Goal: Task Accomplishment & Management: Use online tool/utility

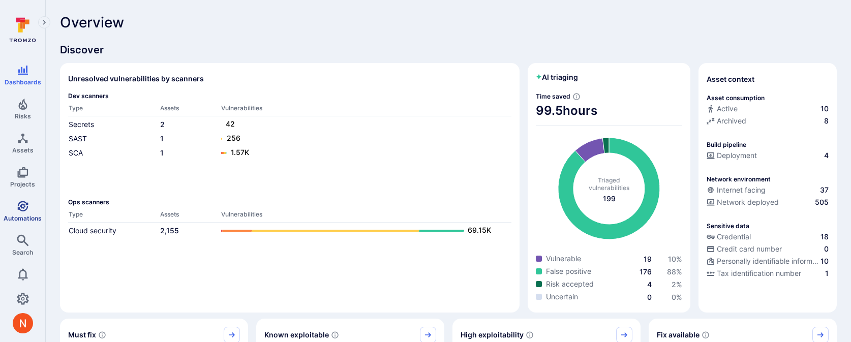
click at [20, 207] on icon "Automations" at bounding box center [23, 206] width 12 height 12
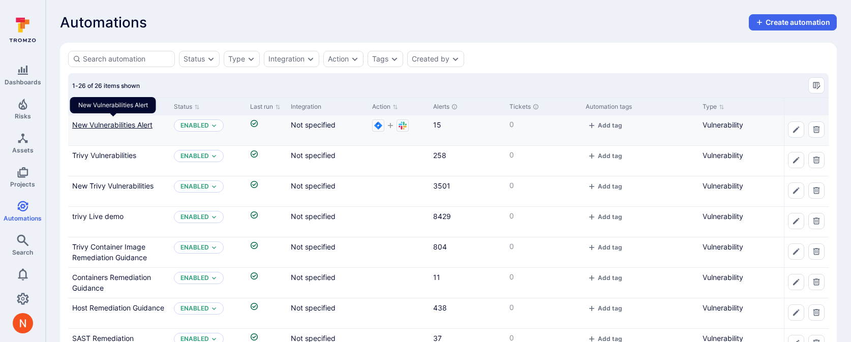
click at [137, 123] on link "New Vulnerabilities Alert" at bounding box center [112, 124] width 80 height 9
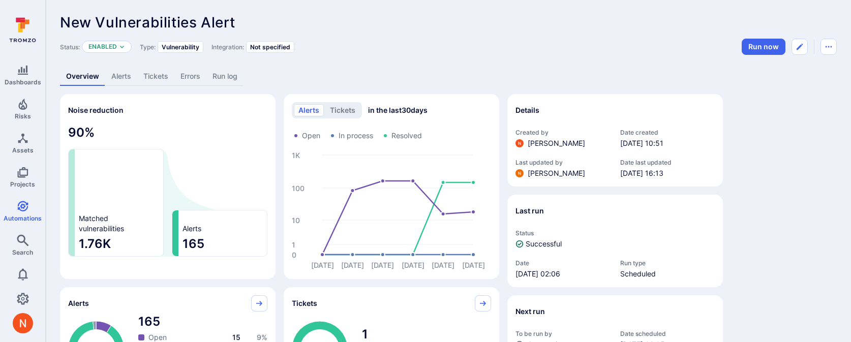
click at [127, 75] on link "Alerts" at bounding box center [121, 76] width 32 height 19
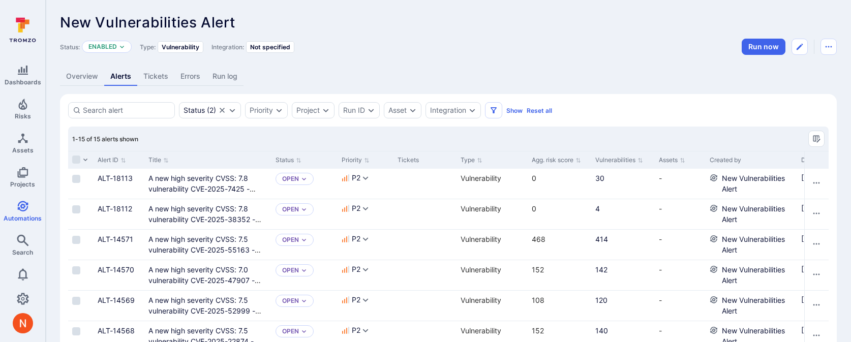
click at [77, 75] on link "Overview" at bounding box center [82, 76] width 44 height 19
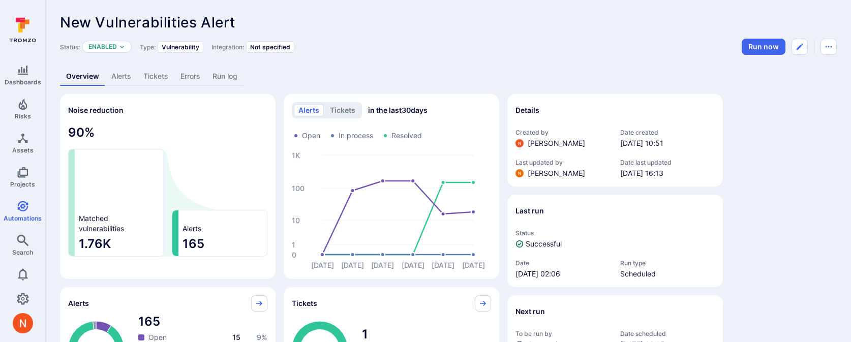
click at [218, 76] on link "Run log" at bounding box center [224, 76] width 37 height 19
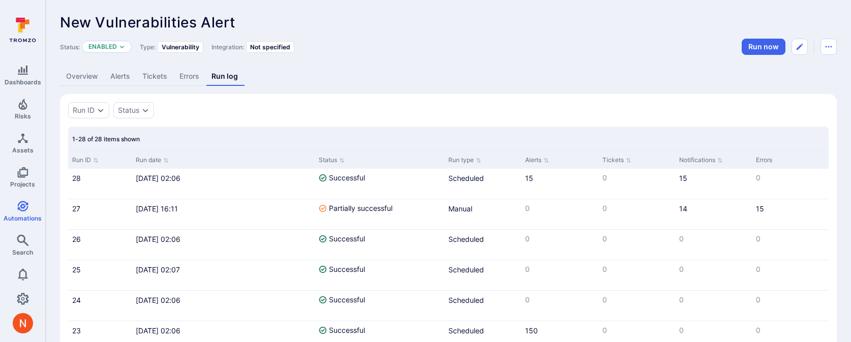
click at [120, 84] on link "Alerts" at bounding box center [120, 76] width 32 height 19
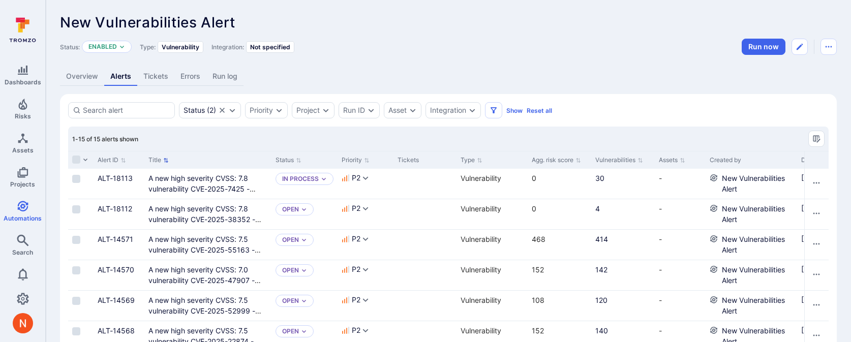
scroll to position [1, 0]
click at [801, 47] on icon "Edit automation" at bounding box center [800, 46] width 8 height 8
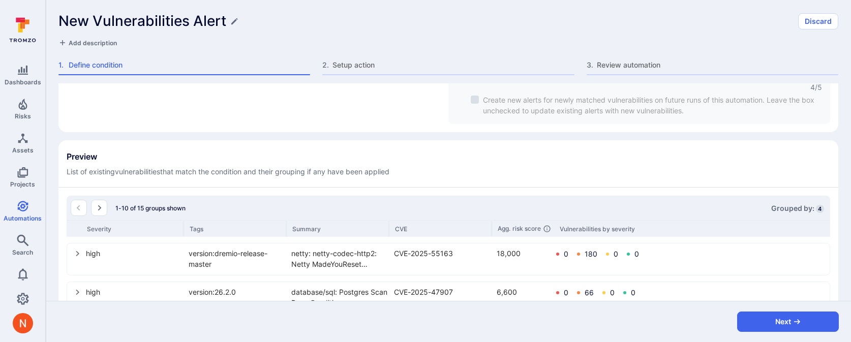
scroll to position [443, 0]
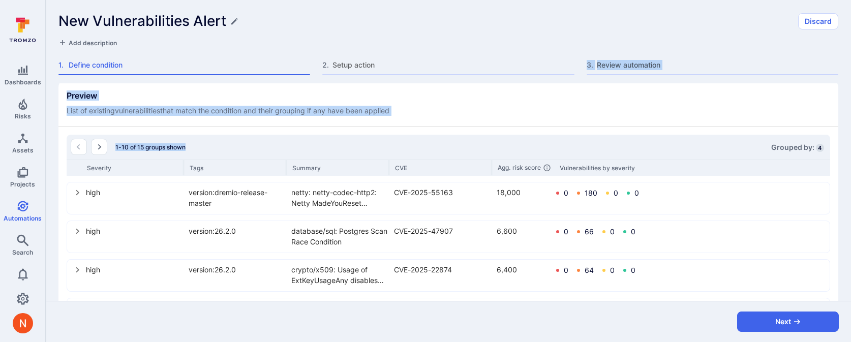
drag, startPoint x: 380, startPoint y: 71, endPoint x: 390, endPoint y: 143, distance: 72.8
click at [390, 145] on form "New Vulnerabilities Alert Discard Add description 1 . Define condition 2 . Setu…" at bounding box center [448, 171] width 805 height 342
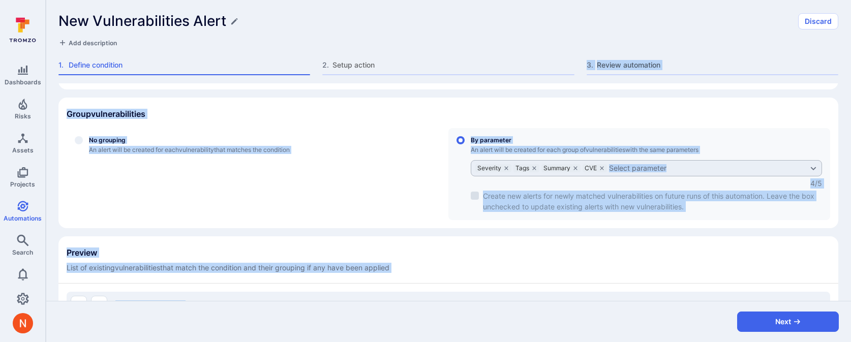
scroll to position [281, 0]
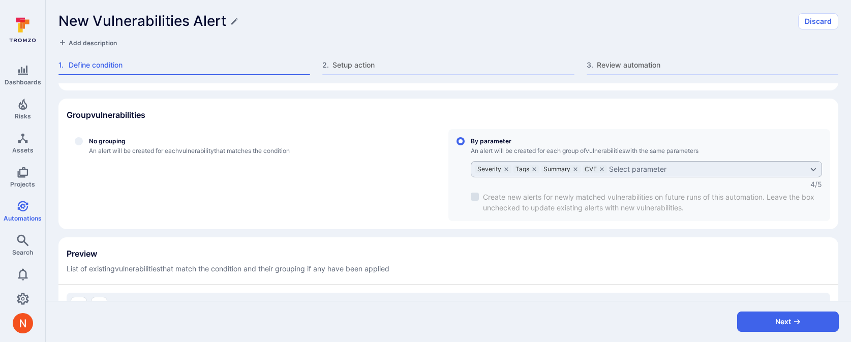
click at [405, 11] on div "New Vulnerabilities Alert Discard Add description 1 . Define condition 2 . Setu…" at bounding box center [448, 41] width 805 height 83
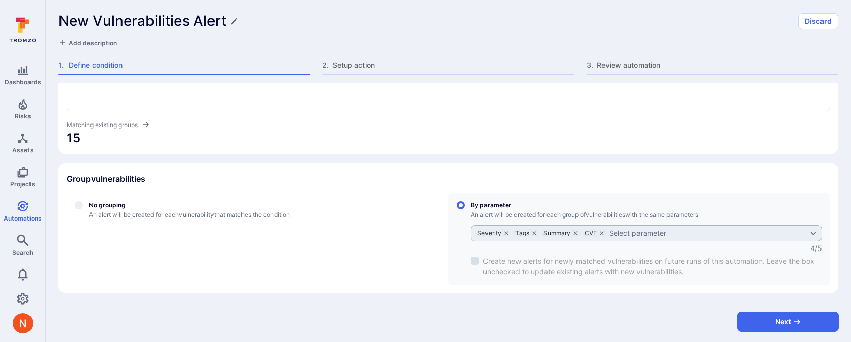
scroll to position [216, 0]
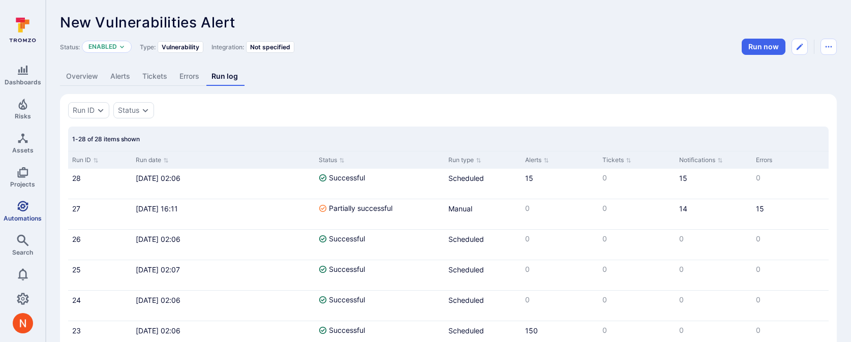
click at [13, 202] on link "Automations" at bounding box center [22, 211] width 45 height 30
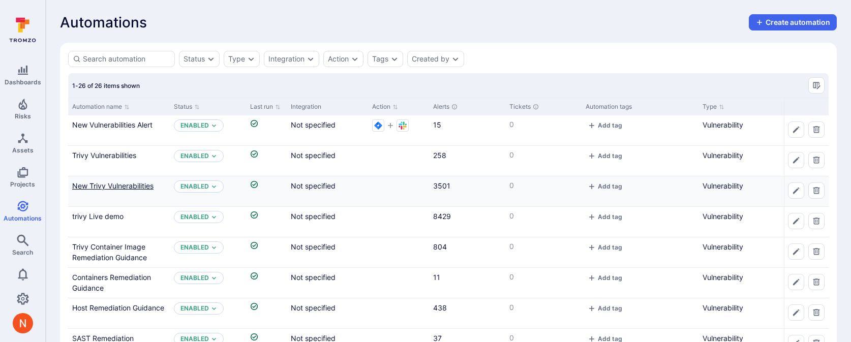
click at [102, 183] on link "New Trivy Vulnerabilities" at bounding box center [112, 186] width 81 height 9
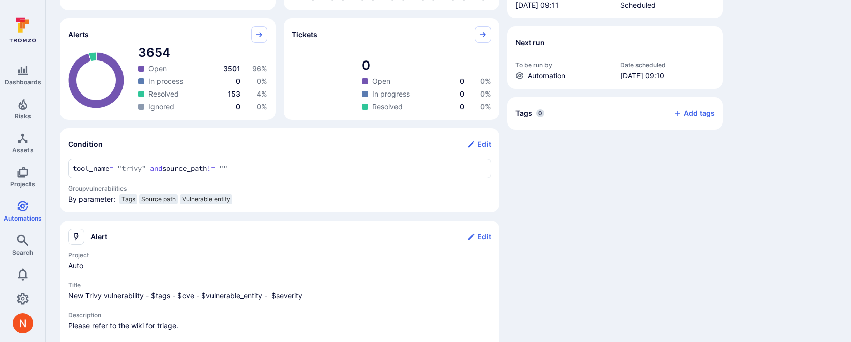
scroll to position [262, 0]
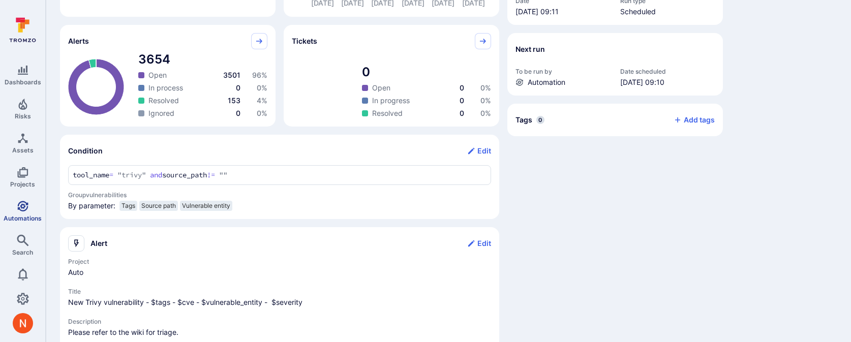
click at [26, 208] on icon "Automations" at bounding box center [22, 206] width 11 height 11
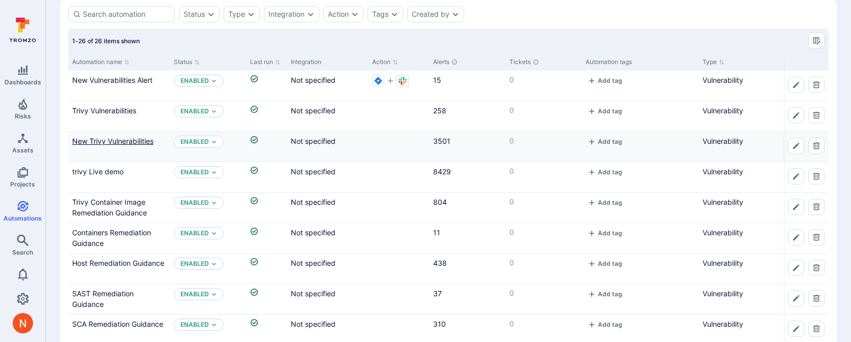
scroll to position [29, 0]
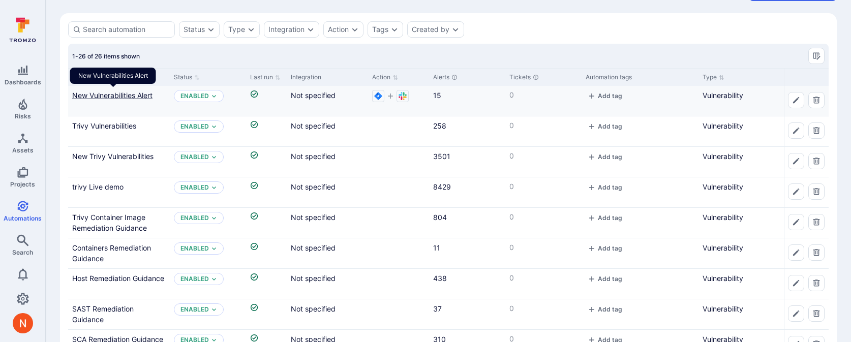
click at [113, 97] on link "New Vulnerabilities Alert" at bounding box center [112, 95] width 80 height 9
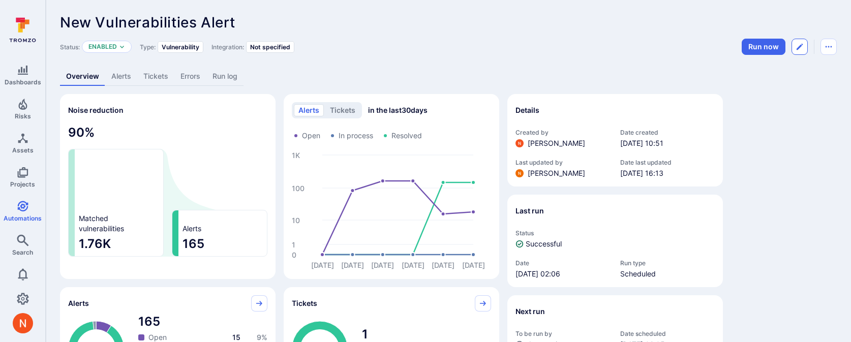
click at [800, 47] on icon "Edit automation" at bounding box center [800, 47] width 8 height 8
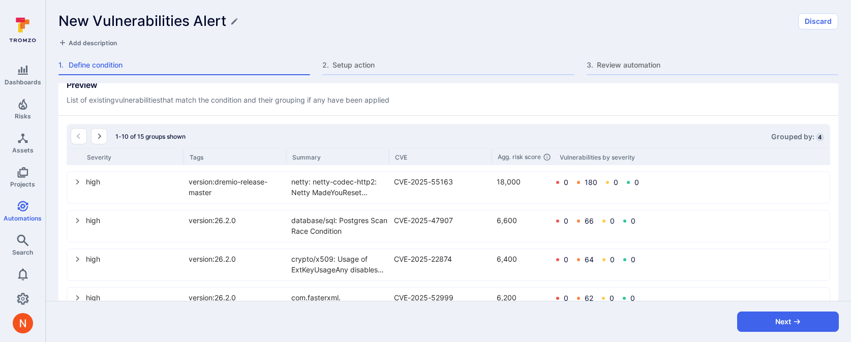
scroll to position [471, 0]
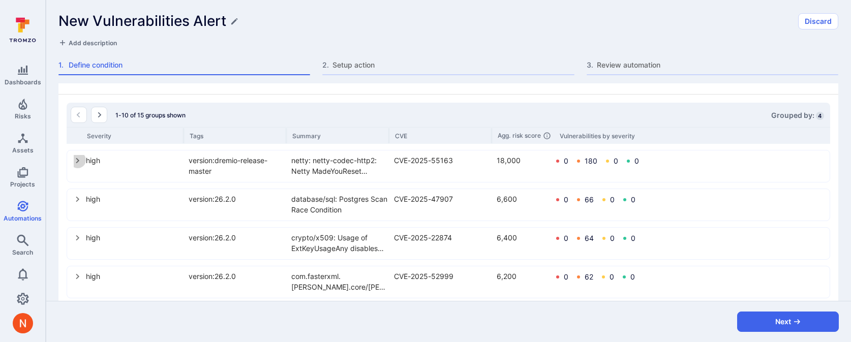
click at [79, 162] on icon "select group" at bounding box center [78, 161] width 8 height 8
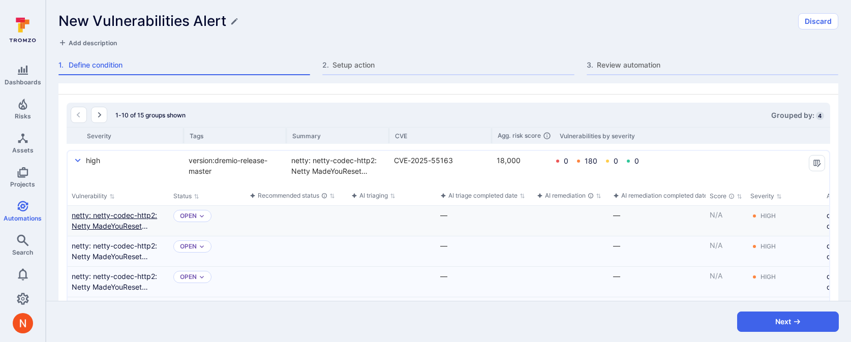
click at [117, 229] on link "netty: netty-codec-http2: Netty MadeYouReset HTTP/2 DDoS Vulnerability" at bounding box center [119, 220] width 94 height 21
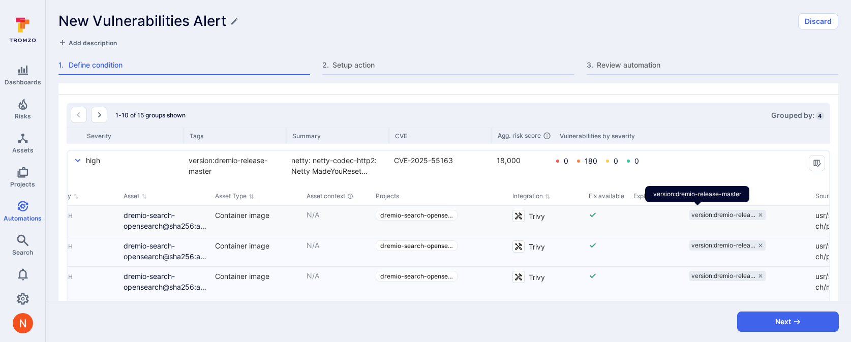
scroll to position [0, 686]
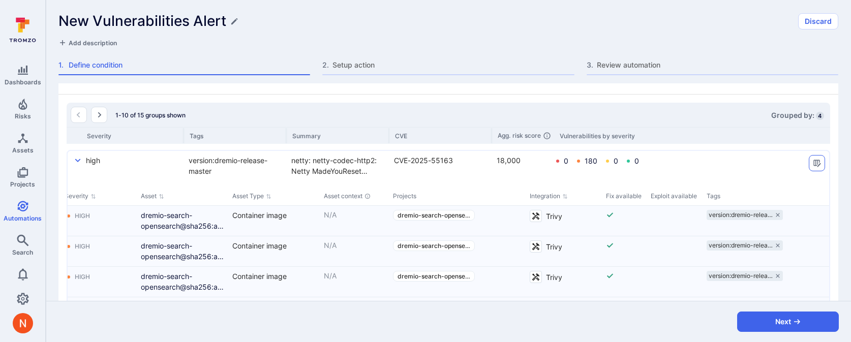
click at [813, 166] on icon "Manage columns" at bounding box center [817, 163] width 8 height 8
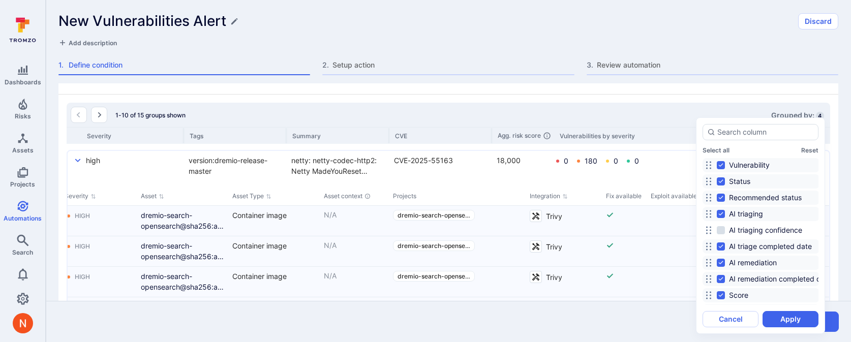
click at [533, 21] on div at bounding box center [425, 171] width 851 height 342
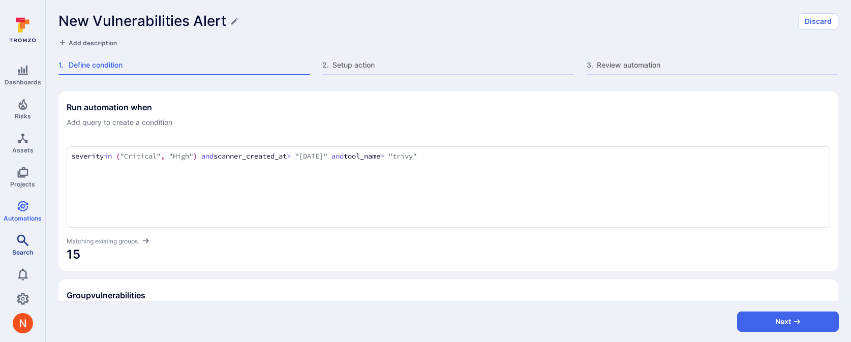
scroll to position [103, 0]
click at [373, 54] on div "New Vulnerabilities Alert Discard Add description 1 . Define condition 2 . Setu…" at bounding box center [448, 41] width 805 height 83
click at [372, 59] on div "New Vulnerabilities Alert Discard Add description 1 . Define condition 2 . Setu…" at bounding box center [448, 41] width 805 height 83
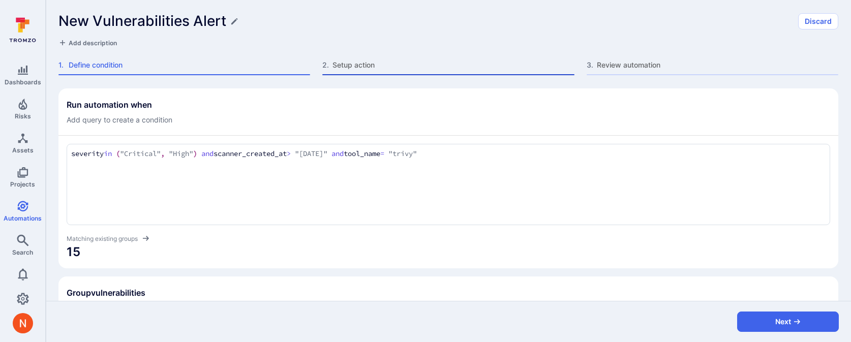
click at [372, 65] on span "Setup action" at bounding box center [453, 65] width 241 height 10
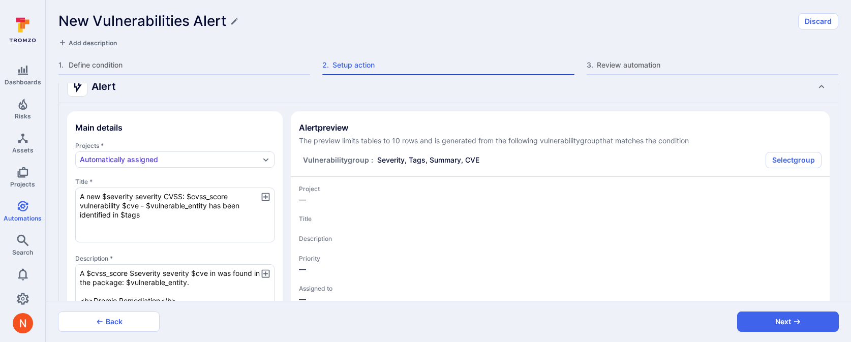
type textarea "x"
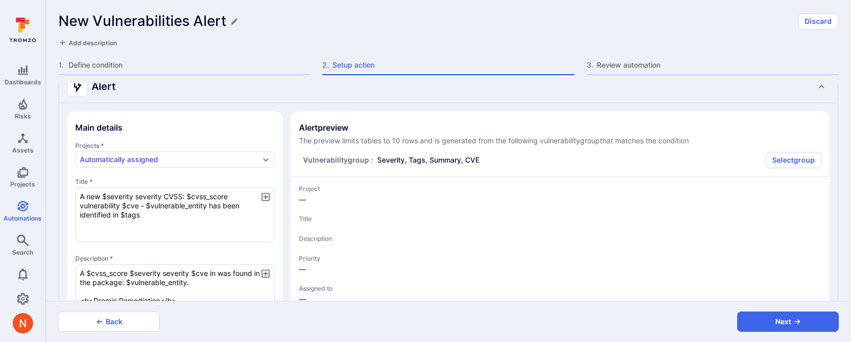
type textarea "x"
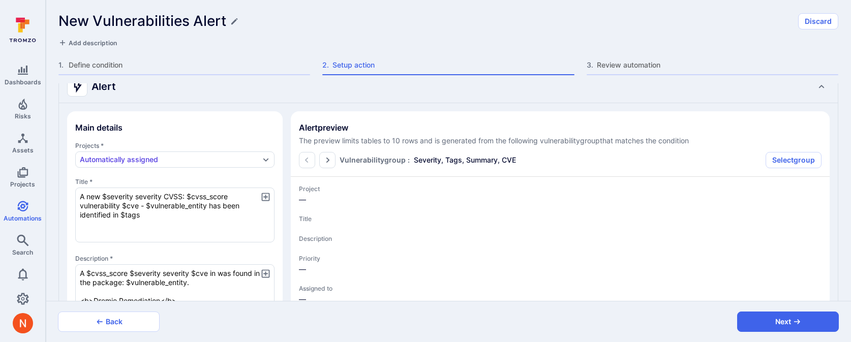
type textarea "x"
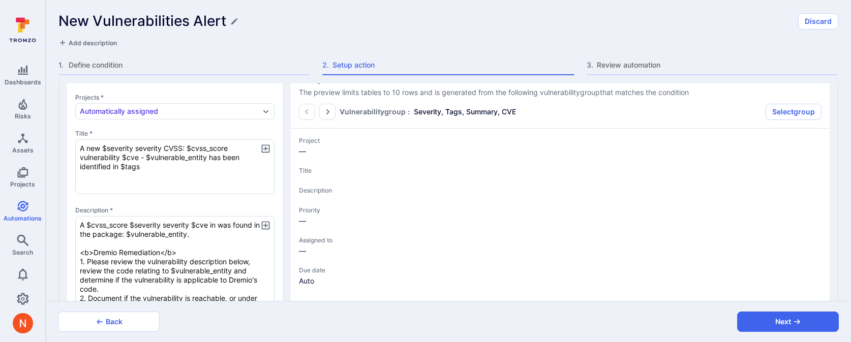
type textarea "x"
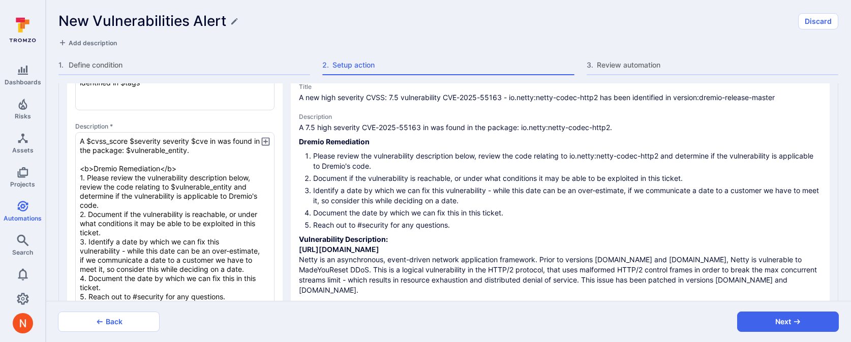
scroll to position [233, 0]
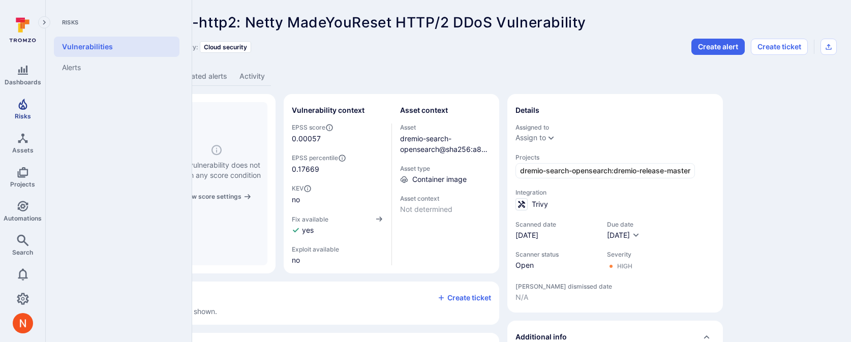
click at [14, 107] on link "Risks" at bounding box center [22, 109] width 45 height 30
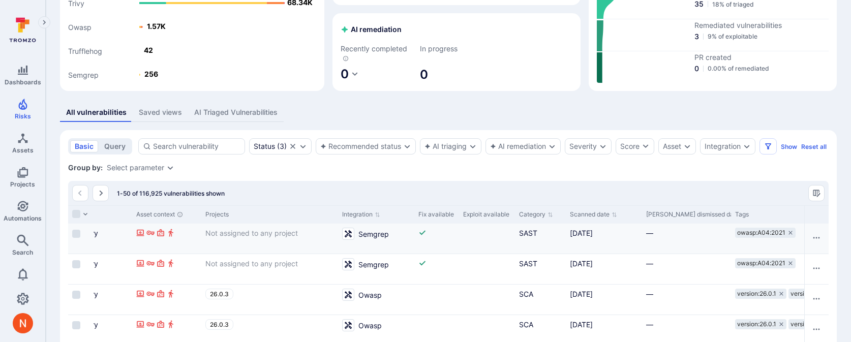
scroll to position [114, 0]
click at [598, 220] on button "Scanned date" at bounding box center [593, 216] width 47 height 8
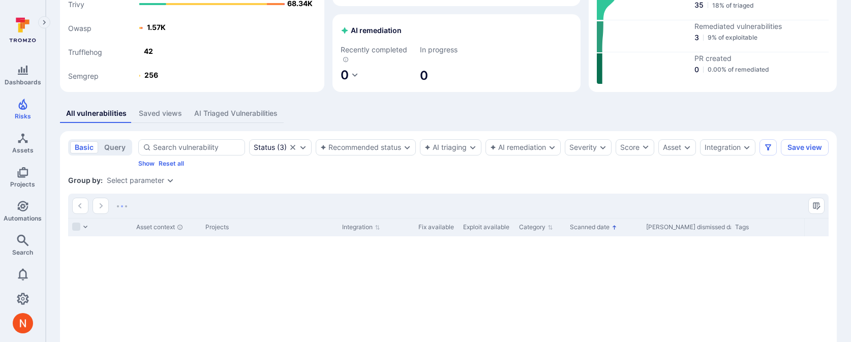
click at [594, 231] on button "Scanned date" at bounding box center [593, 227] width 47 height 8
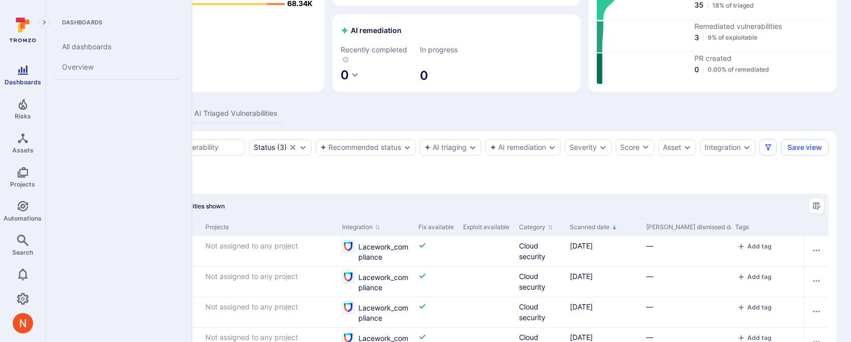
click at [23, 75] on icon "Dashboards" at bounding box center [23, 70] width 12 height 12
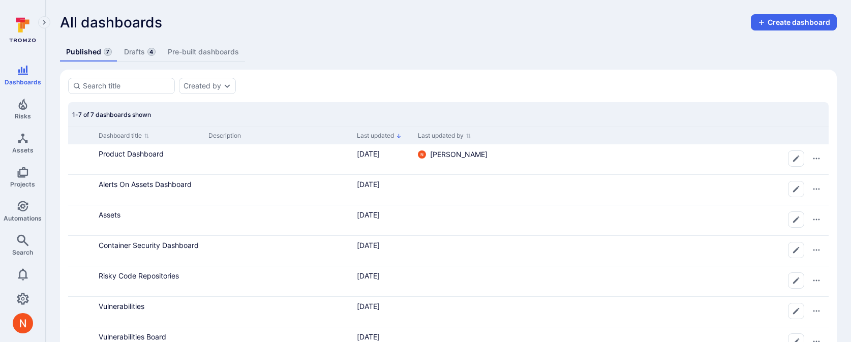
click at [132, 51] on link "Drafts 4" at bounding box center [140, 52] width 44 height 19
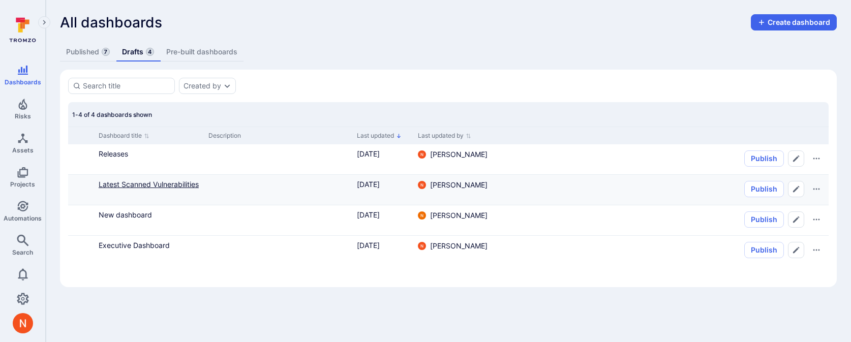
click at [118, 182] on link "Latest Scanned Vulnerabilities" at bounding box center [149, 184] width 100 height 9
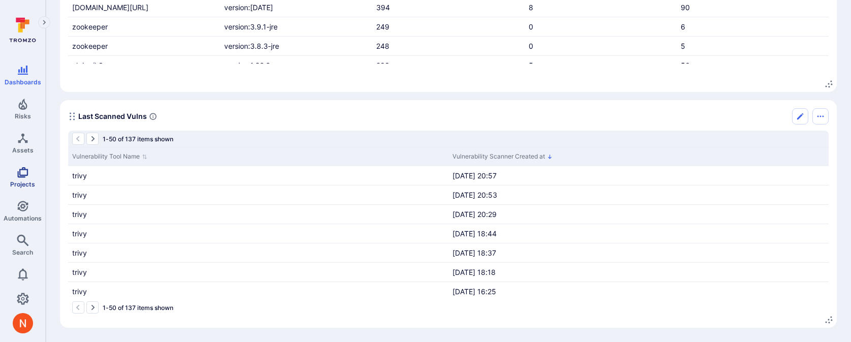
click at [11, 173] on link "Projects" at bounding box center [22, 177] width 45 height 30
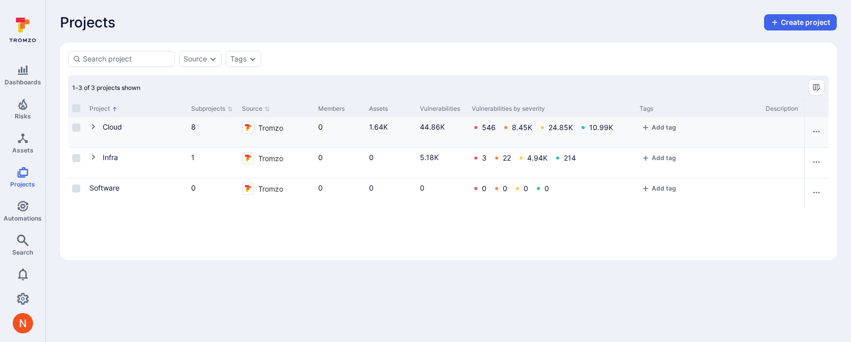
click at [92, 126] on icon "Cell for Project" at bounding box center [93, 127] width 8 height 8
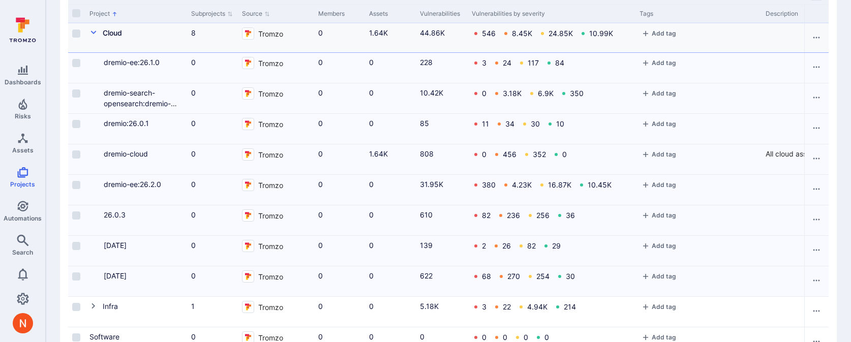
scroll to position [133, 0]
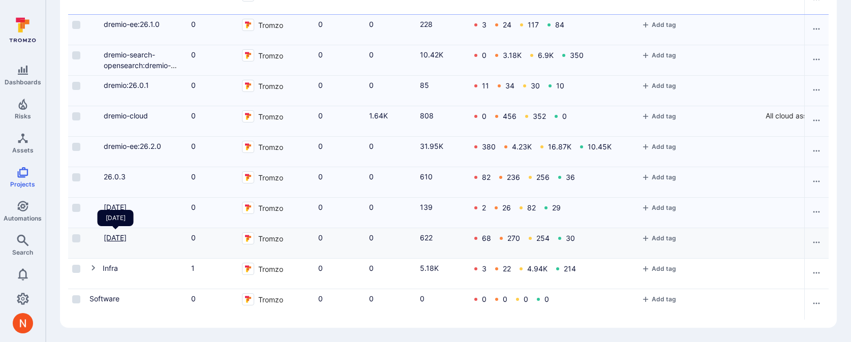
click at [113, 235] on link "25.2.16" at bounding box center [115, 237] width 23 height 9
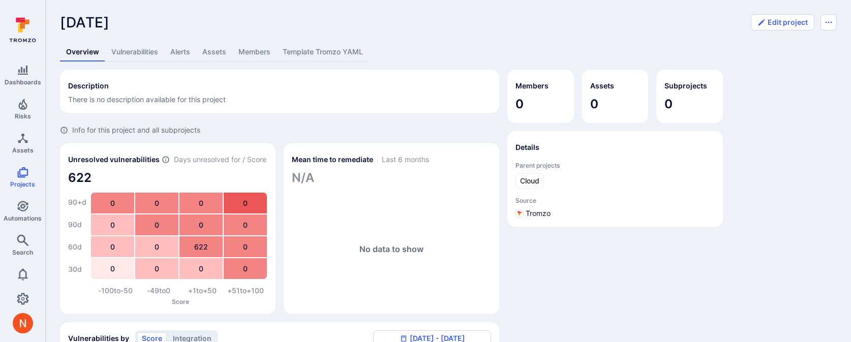
click at [324, 53] on link "Template Tromzo YAML" at bounding box center [323, 52] width 93 height 19
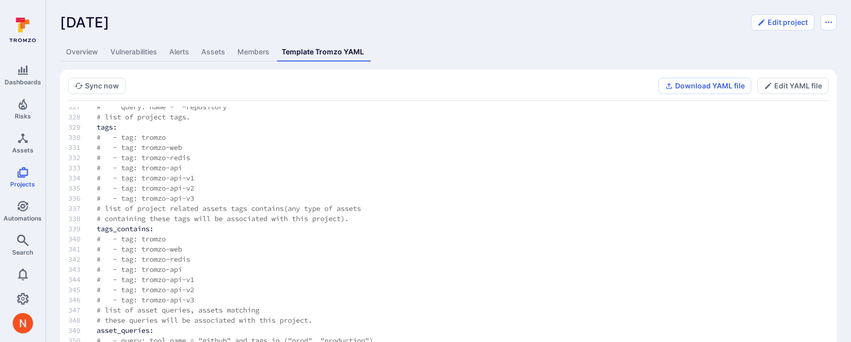
scroll to position [77, 0]
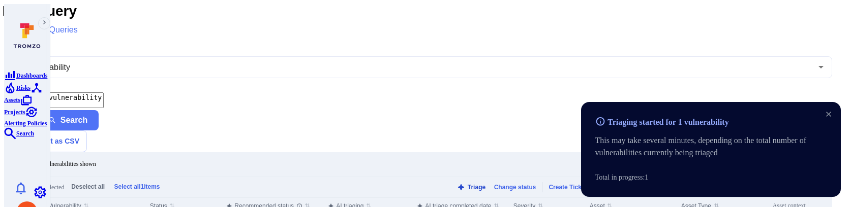
click at [455, 184] on button "Triage" at bounding box center [471, 188] width 33 height 8
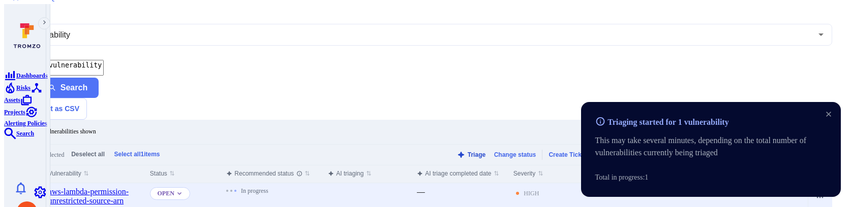
scroll to position [65, 0]
click at [104, 60] on textarea "tromzo_vulnerability_id = "fin_eNxaFeVEyzrAQGxH"" at bounding box center [61, 68] width 85 height 16
paste textarea "zMm6mdk87XdpeJ7g"
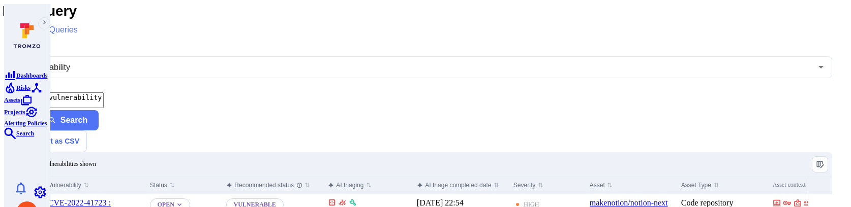
click at [104, 93] on textarea "tromzo_vulnerability_id = "fin_zMm6mdk87XdpeJ7g"" at bounding box center [61, 101] width 85 height 16
click at [31, 200] on input "Select row" at bounding box center [27, 204] width 8 height 8
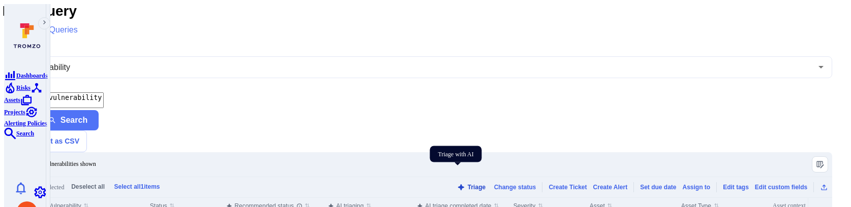
click at [459, 184] on button "Triage" at bounding box center [471, 188] width 33 height 8
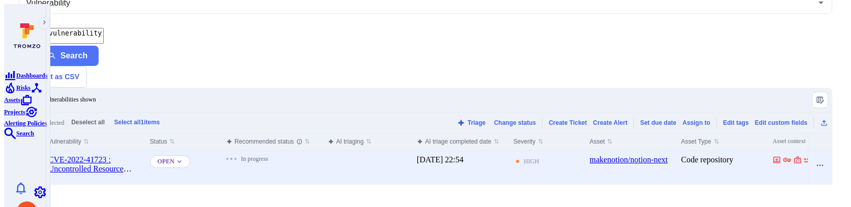
scroll to position [66, 0]
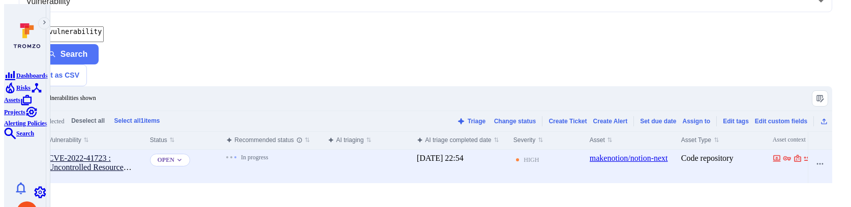
click at [132, 154] on link "CVE-2022-41723 : Uncontrolled Resource Consumption" at bounding box center [89, 167] width 83 height 27
click at [455, 117] on button "Triage" at bounding box center [471, 121] width 33 height 8
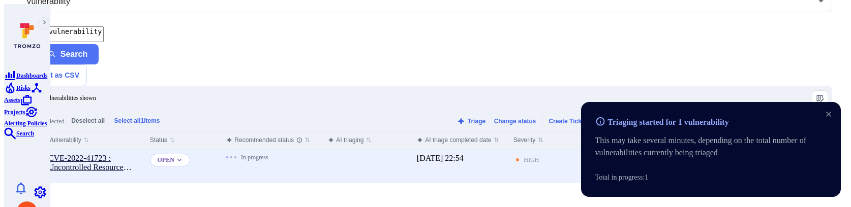
click at [132, 154] on link "CVE-2022-41723 : Uncontrolled Resource Consumption" at bounding box center [89, 167] width 83 height 27
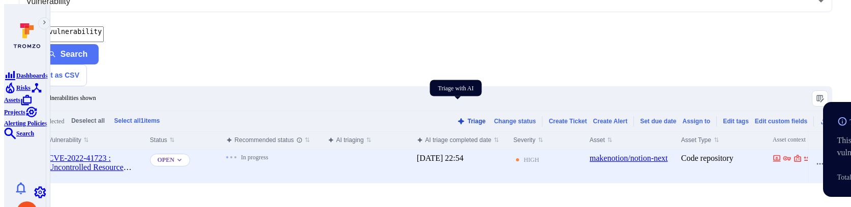
click at [456, 117] on button "Triage" at bounding box center [471, 121] width 33 height 8
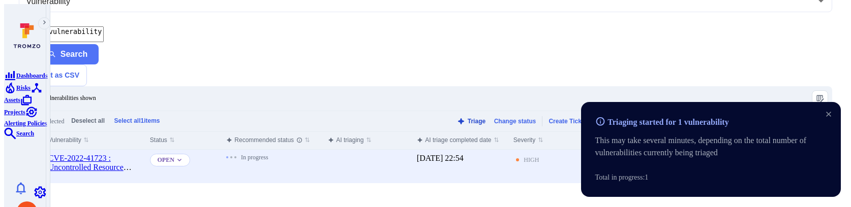
click at [457, 117] on button "Triage" at bounding box center [471, 121] width 33 height 8
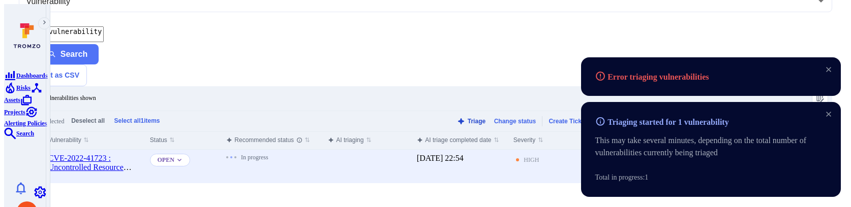
click at [463, 117] on button "Triage" at bounding box center [471, 121] width 33 height 8
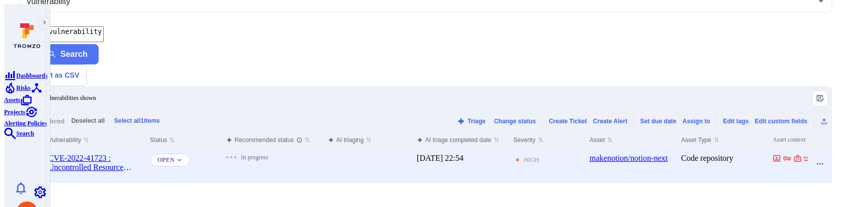
click at [465, 115] on div "Triage Change status Create Ticket Create Alert Set due date Assign to Edit tag…" at bounding box center [642, 121] width 374 height 12
click at [455, 117] on button "Triage" at bounding box center [471, 121] width 33 height 8
click at [458, 117] on button "Triage" at bounding box center [471, 121] width 33 height 8
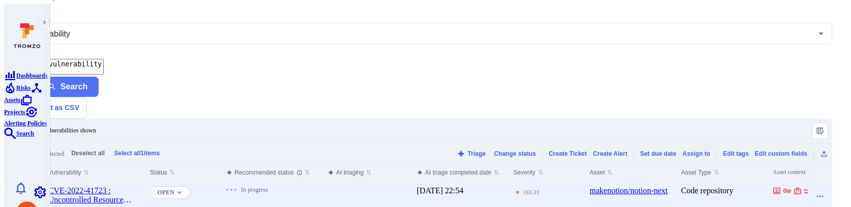
scroll to position [19, 0]
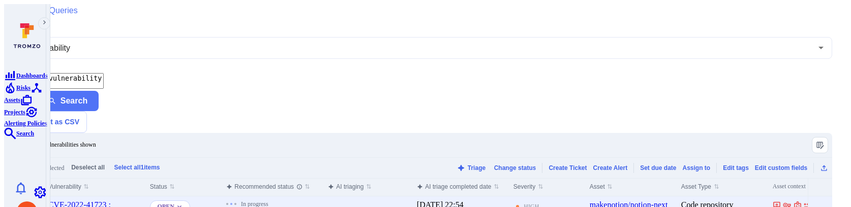
click at [104, 74] on textarea "tromzo_vulnerability_id = "fin_zMm6mdk87XdpeJ7g"" at bounding box center [61, 81] width 85 height 16
paste textarea "Fc5LTlQj1Rp8hYIc"
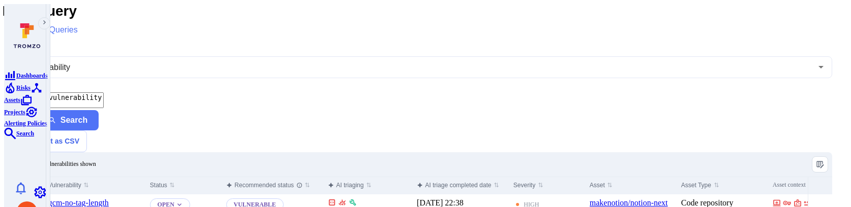
type textarea "tromzo_vulnerability_id = "fin_Fc5LTlQj1Rp8hYIc""
click at [109, 199] on link "gcm-no-tag-length" at bounding box center [78, 203] width 61 height 9
click at [31, 200] on input "Select row" at bounding box center [27, 204] width 8 height 8
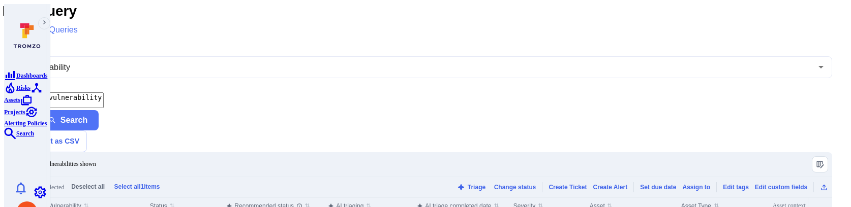
click at [104, 93] on textarea "tromzo_vulnerability_id = "fin_Fc5LTlQj1Rp8hYIc"" at bounding box center [61, 101] width 85 height 16
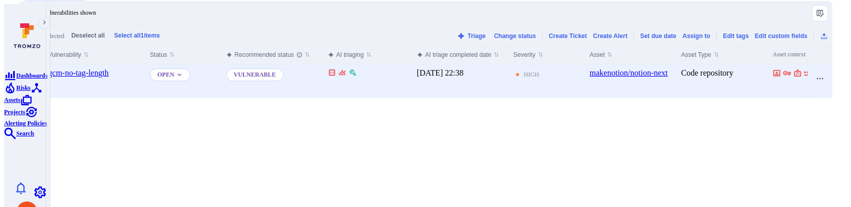
scroll to position [153, 0]
click at [109, 68] on link "gcm-no-tag-length" at bounding box center [78, 72] width 61 height 9
click at [455, 31] on button "Triage" at bounding box center [471, 35] width 33 height 8
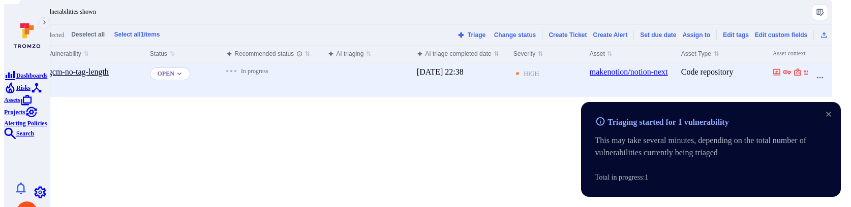
click at [109, 68] on link "gcm-no-tag-length" at bounding box center [78, 72] width 61 height 9
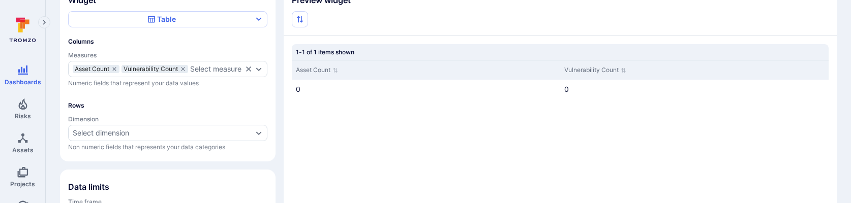
scroll to position [89, 0]
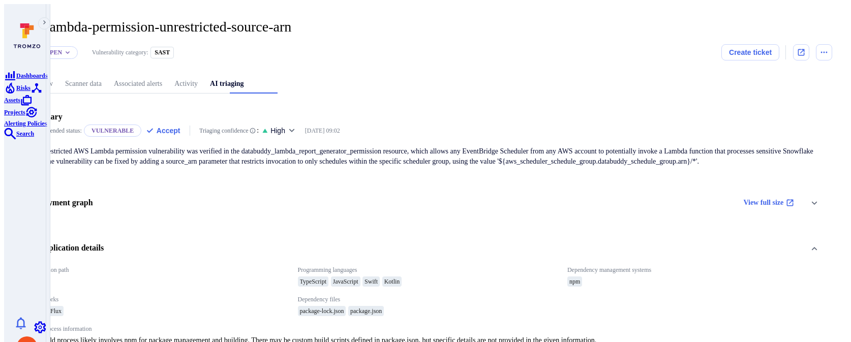
scroll to position [44, 0]
